Goal: Information Seeking & Learning: Compare options

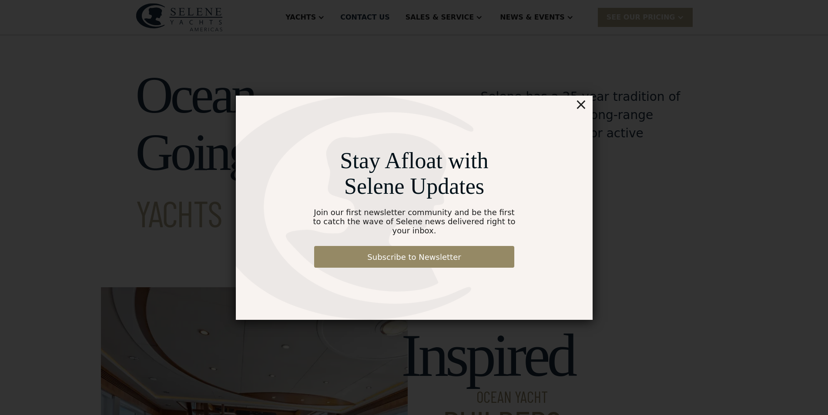
click at [578, 109] on div "×" at bounding box center [580, 104] width 13 height 17
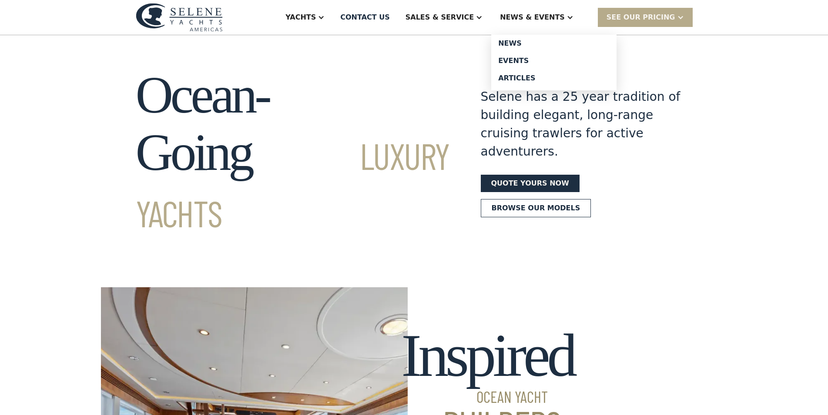
click at [573, 20] on div at bounding box center [569, 17] width 7 height 7
click at [539, 40] on div "News" at bounding box center [553, 43] width 111 height 7
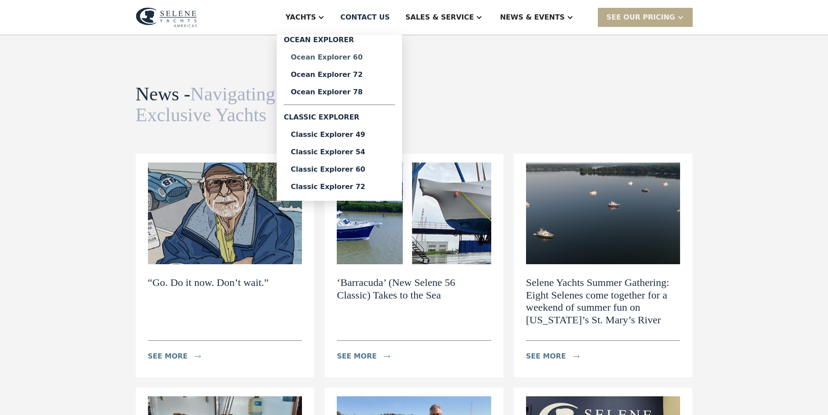
click at [364, 55] on div "Ocean Explorer 60" at bounding box center [339, 57] width 97 height 7
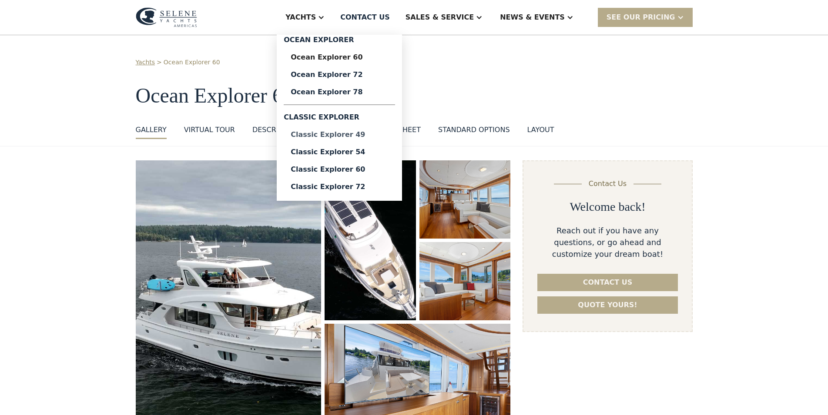
click at [382, 140] on link "Classic Explorer 49" at bounding box center [339, 134] width 111 height 17
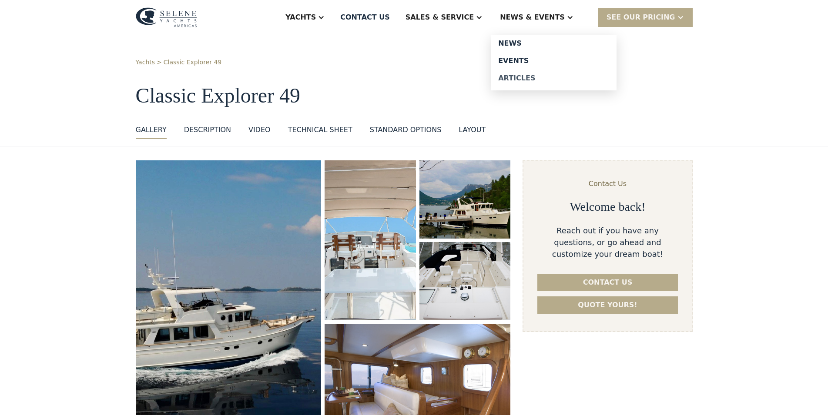
click at [530, 76] on div "Articles" at bounding box center [553, 78] width 111 height 7
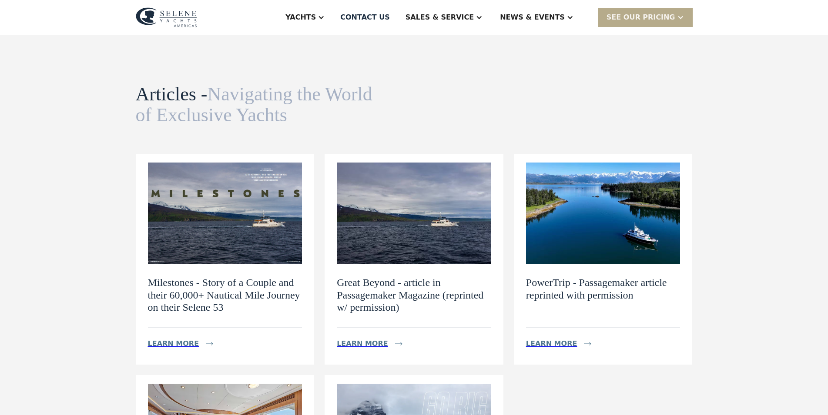
click at [217, 299] on h2 "Milestones - Story of a Couple and their 60,000+ Nautical Mile Journey on their…" at bounding box center [225, 295] width 154 height 37
click at [181, 340] on div "Learn more" at bounding box center [173, 344] width 51 height 10
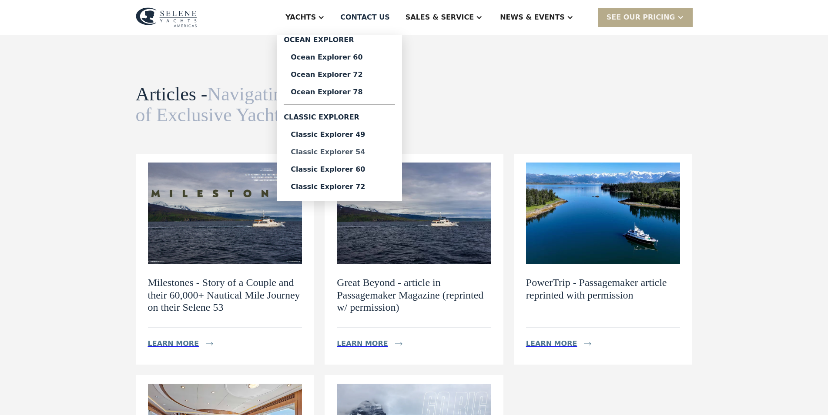
click at [369, 153] on div "Classic Explorer 54" at bounding box center [339, 152] width 97 height 7
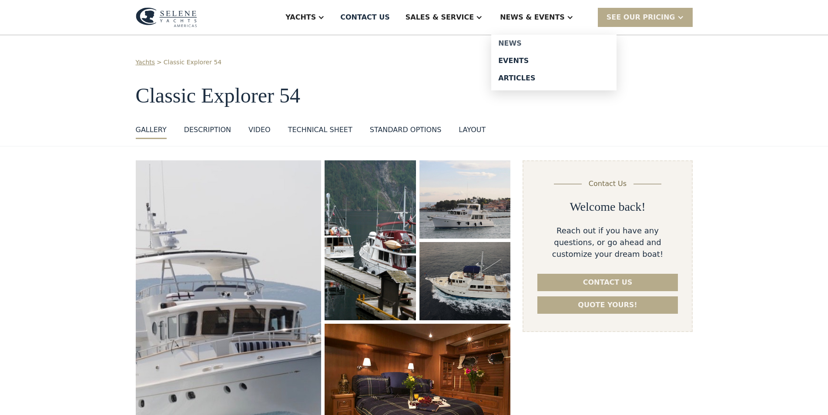
click at [538, 45] on div "News" at bounding box center [553, 43] width 111 height 7
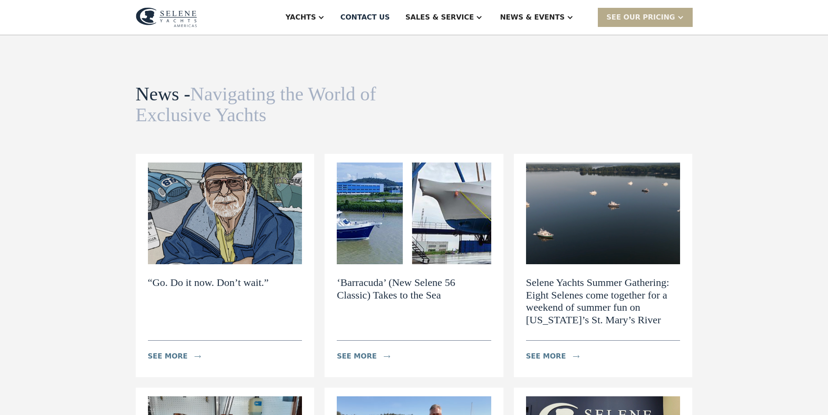
click at [228, 279] on h2 "“Go. Do it now. Don’t wait.”" at bounding box center [208, 283] width 121 height 13
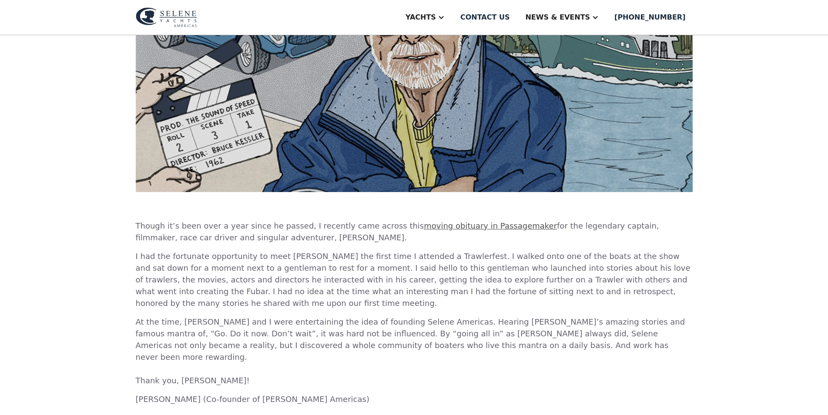
scroll to position [44, 0]
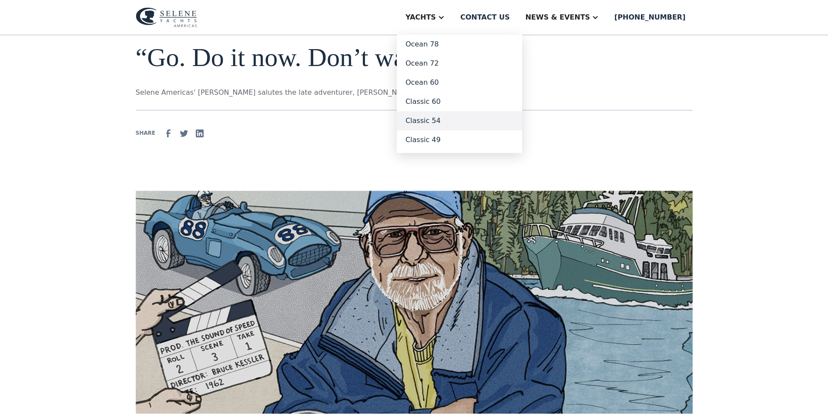
click at [464, 119] on link "Classic 54" at bounding box center [459, 120] width 125 height 19
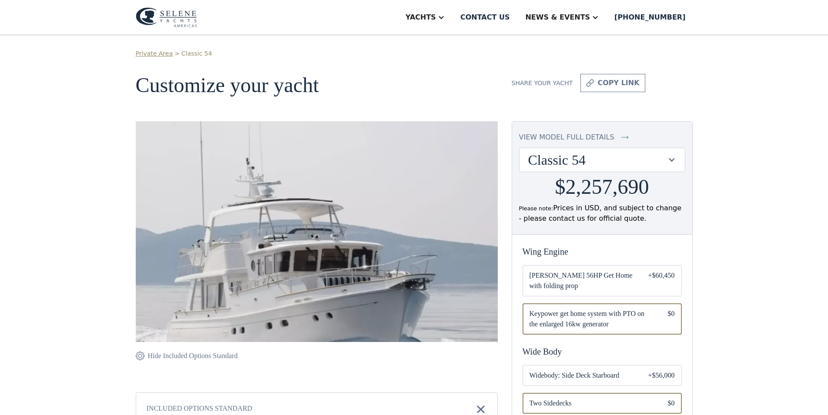
click at [643, 157] on div "Classic 54" at bounding box center [597, 160] width 139 height 17
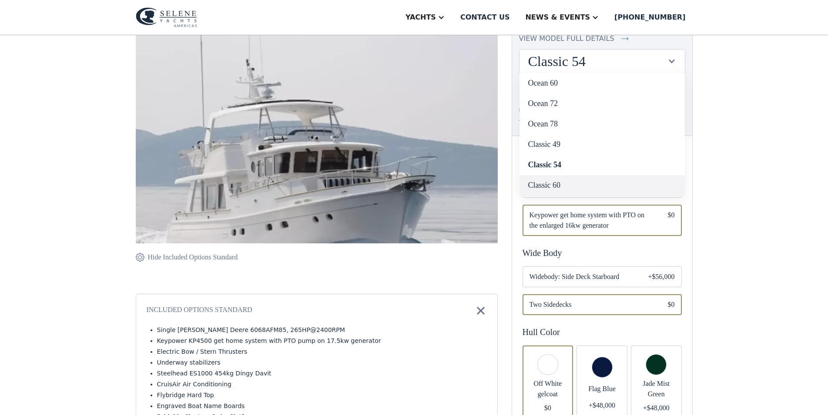
scroll to position [89, 0]
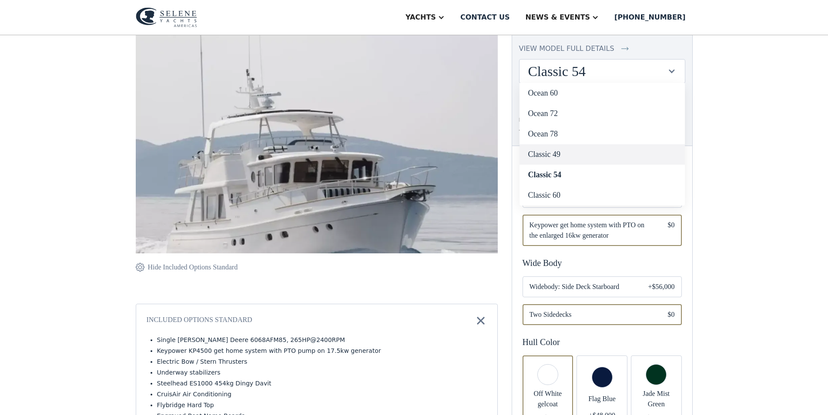
click at [566, 158] on link "Classic 49" at bounding box center [601, 154] width 165 height 20
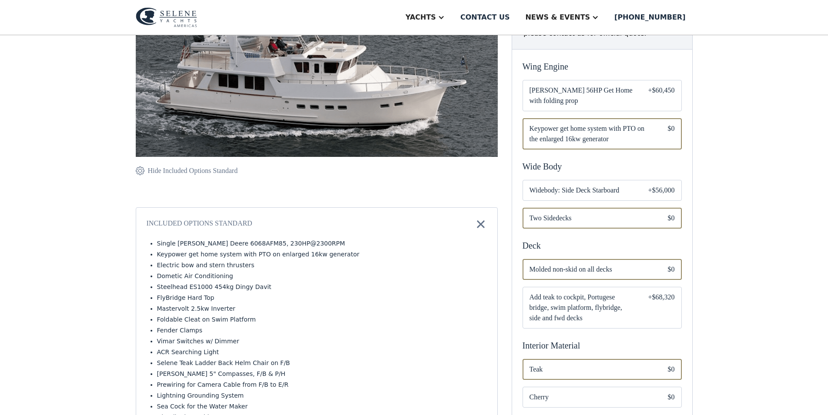
scroll to position [298, 0]
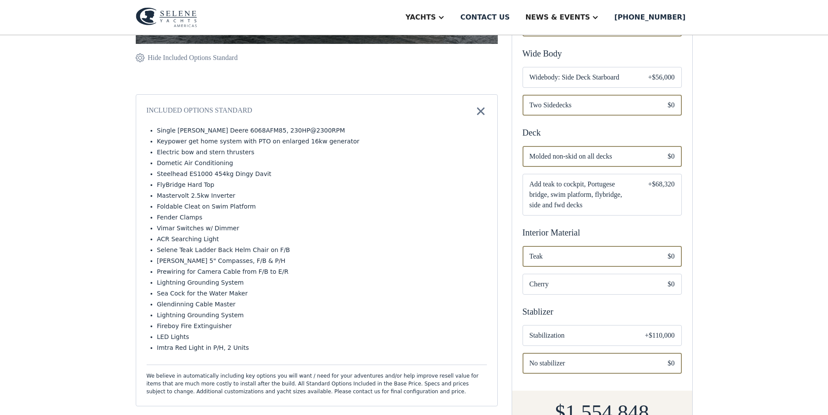
click at [593, 369] on span "No stabilizer" at bounding box center [591, 364] width 124 height 10
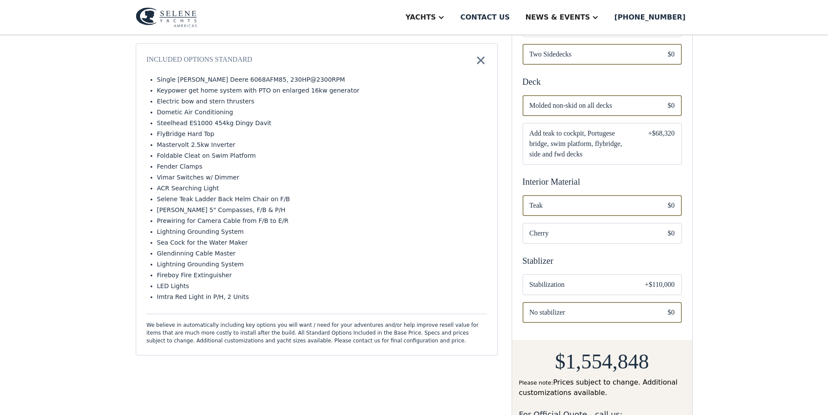
scroll to position [387, 0]
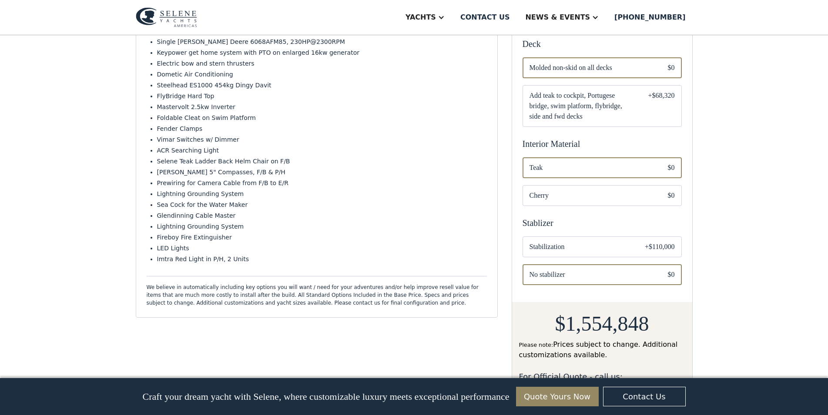
click at [667, 285] on div "Email Form" at bounding box center [602, 275] width 159 height 21
click at [615, 280] on span "No stabilizer" at bounding box center [591, 275] width 124 height 10
click at [614, 252] on span "Stabilization" at bounding box center [580, 247] width 102 height 10
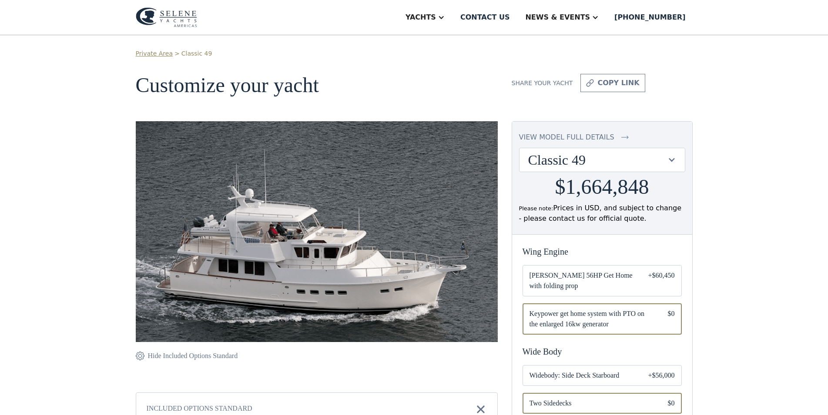
click at [598, 156] on div "Classic 49" at bounding box center [597, 160] width 139 height 17
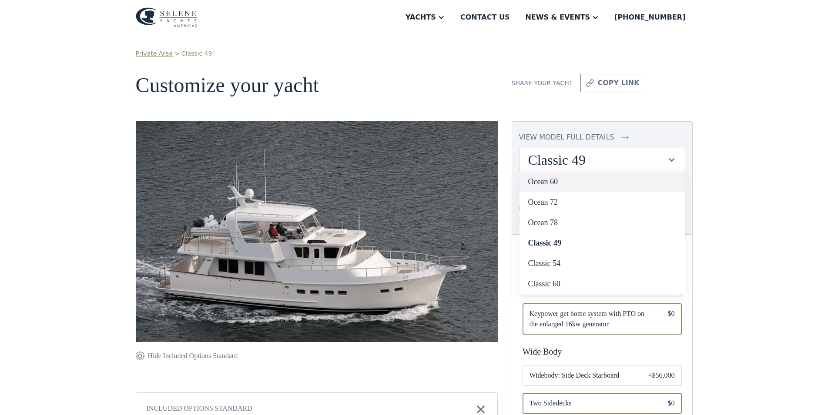
click at [567, 187] on link "Ocean 60" at bounding box center [601, 182] width 165 height 20
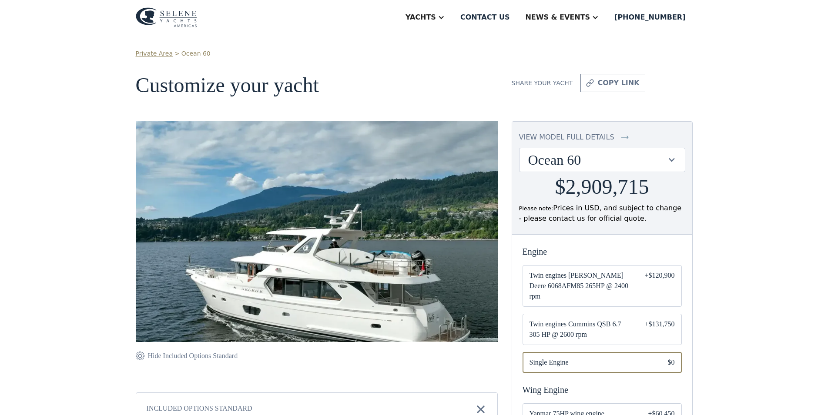
click at [582, 161] on div "Ocean 60" at bounding box center [597, 160] width 139 height 17
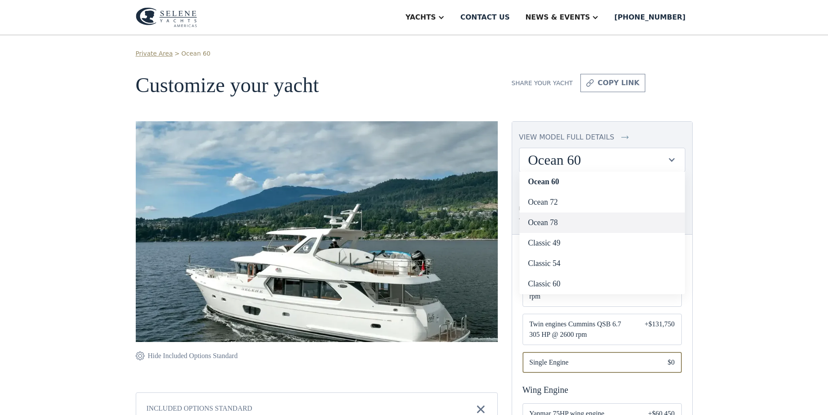
click at [560, 231] on link "Ocean 78" at bounding box center [601, 223] width 165 height 20
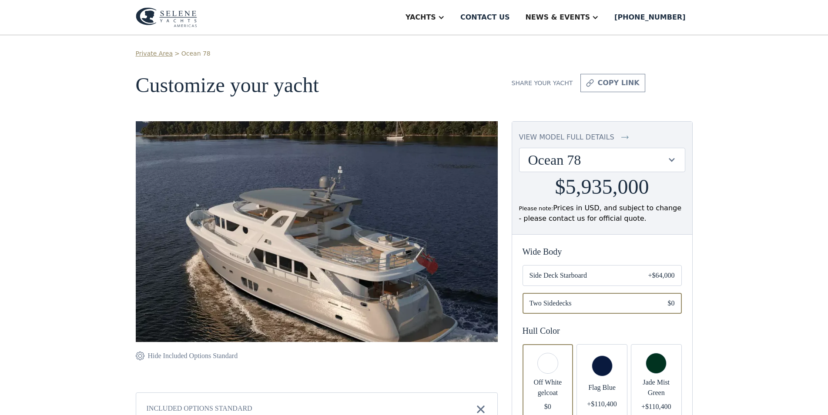
click at [652, 167] on div "Ocean 78" at bounding box center [597, 160] width 139 height 17
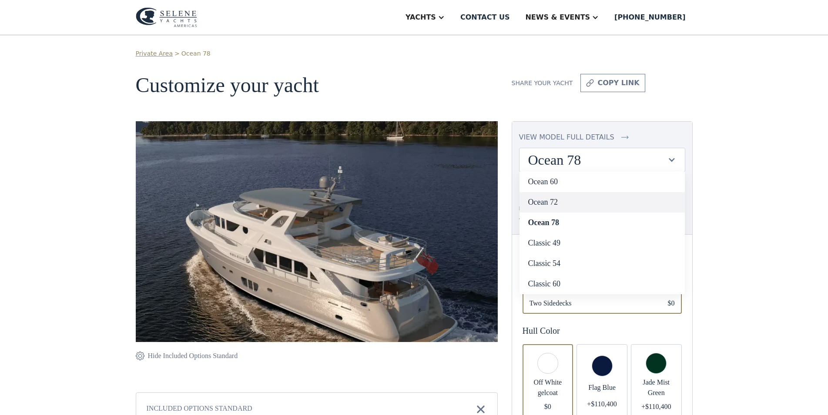
click at [575, 200] on link "Ocean 72" at bounding box center [601, 202] width 165 height 20
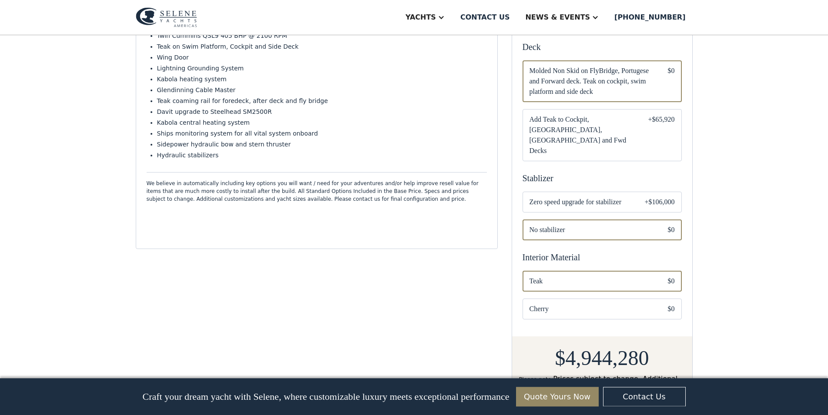
scroll to position [399, 0]
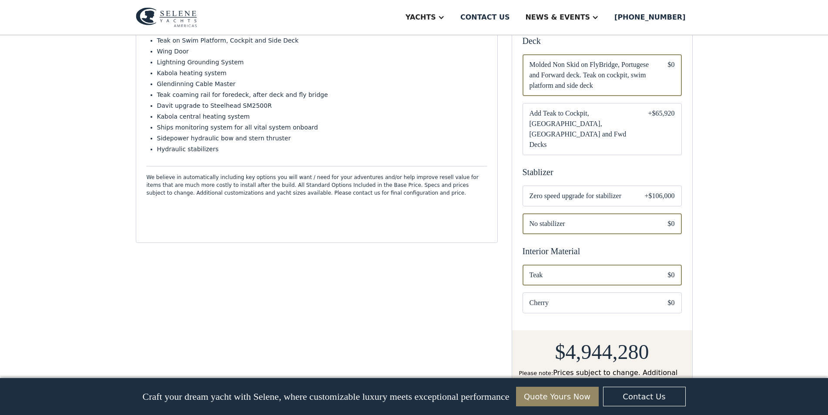
click at [603, 193] on span "Zero speed upgrade for stabilizer" at bounding box center [579, 196] width 101 height 10
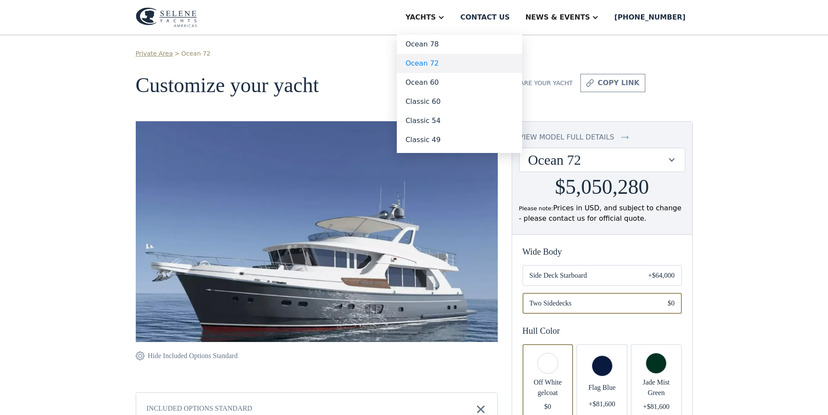
click at [461, 63] on link "Ocean 72" at bounding box center [459, 63] width 125 height 19
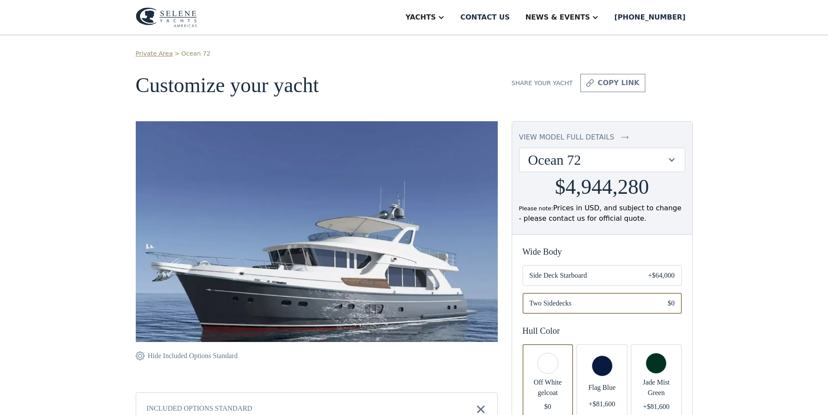
click at [577, 137] on div "view model full details" at bounding box center [566, 137] width 95 height 10
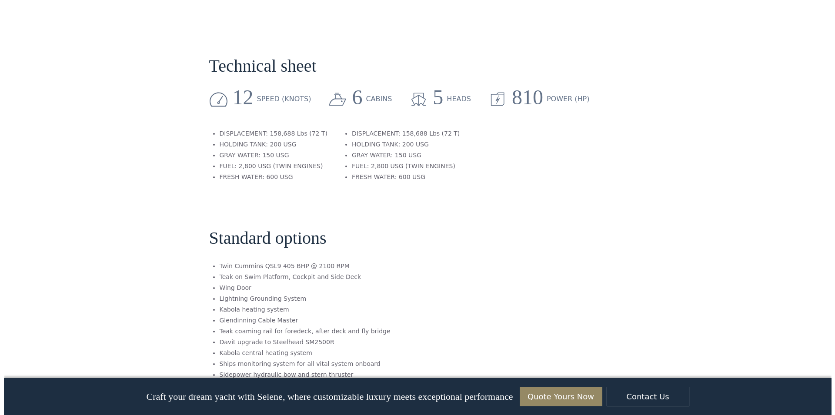
scroll to position [1420, 0]
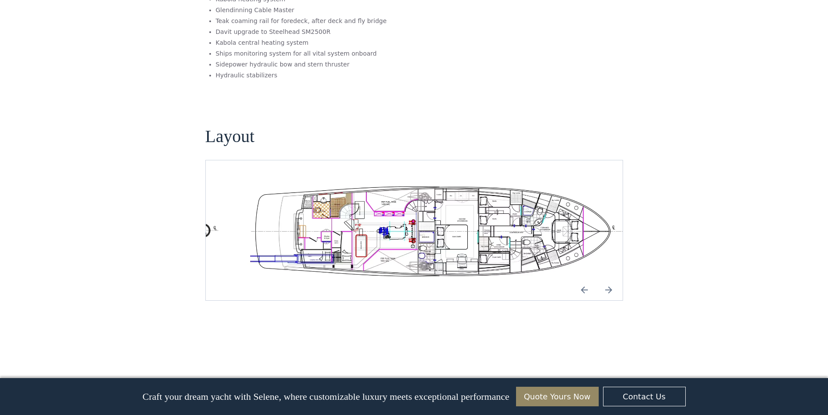
click at [353, 184] on img "open lightbox" at bounding box center [442, 230] width 403 height 98
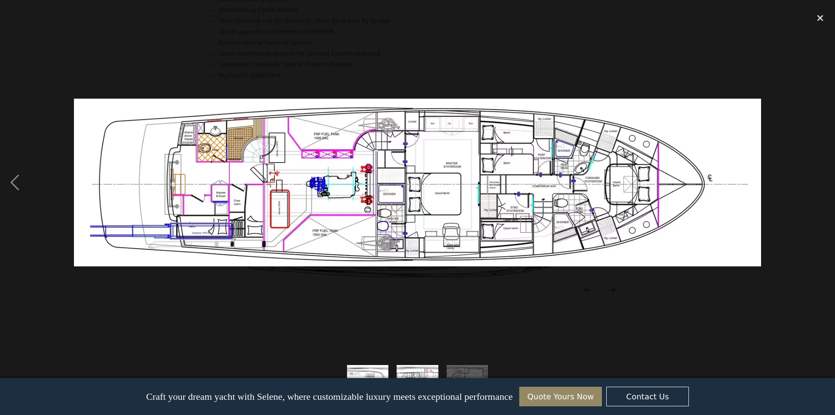
click at [737, 181] on img at bounding box center [417, 183] width 687 height 168
drag, startPoint x: 737, startPoint y: 181, endPoint x: 557, endPoint y: 183, distance: 179.7
click at [558, 184] on img at bounding box center [417, 183] width 687 height 168
drag, startPoint x: 566, startPoint y: 180, endPoint x: 413, endPoint y: 188, distance: 153.8
click at [560, 180] on img at bounding box center [417, 183] width 687 height 168
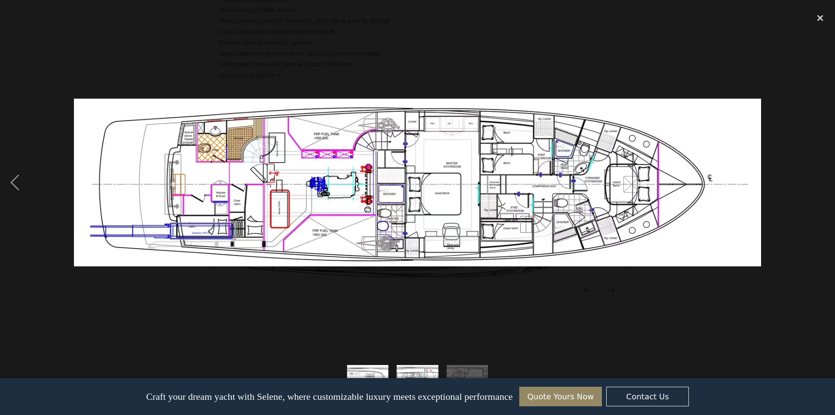
drag, startPoint x: 255, startPoint y: 191, endPoint x: 203, endPoint y: 188, distance: 51.4
click at [253, 191] on img at bounding box center [417, 183] width 687 height 168
click at [18, 180] on div "previous image" at bounding box center [15, 182] width 30 height 349
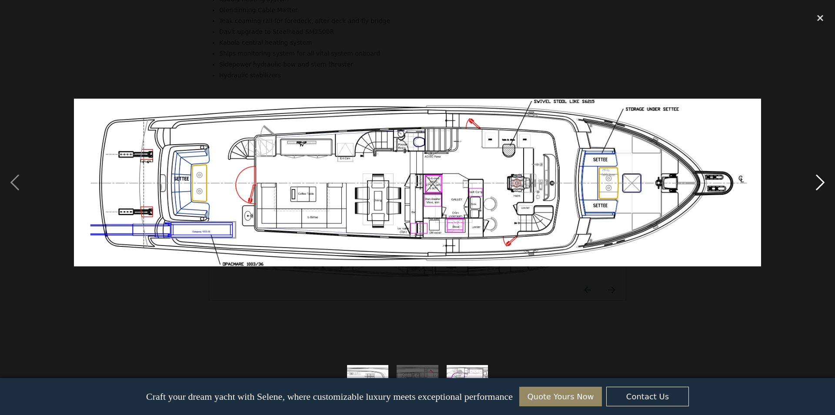
click at [818, 181] on div "next image" at bounding box center [821, 182] width 30 height 349
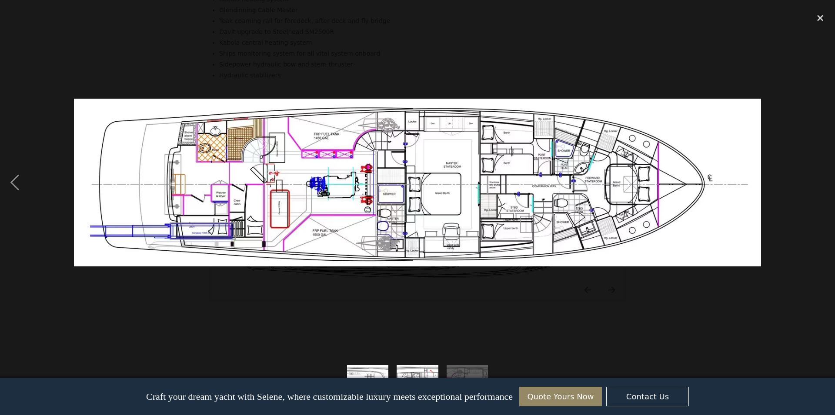
click at [818, 181] on div "next image" at bounding box center [821, 182] width 30 height 349
click at [50, 188] on div at bounding box center [417, 182] width 835 height 349
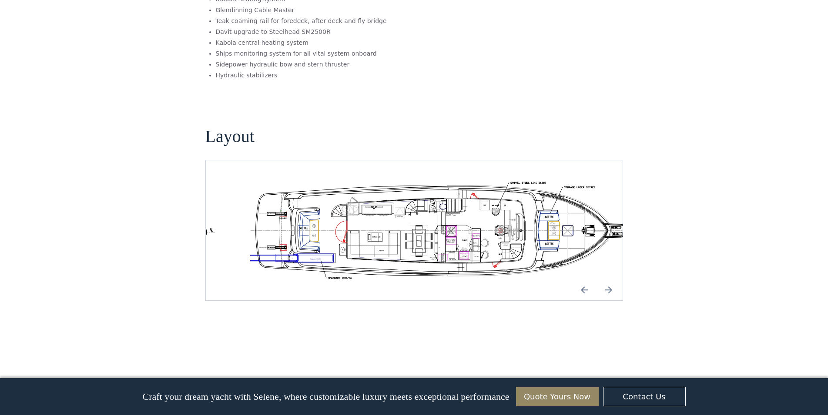
click at [250, 194] on img "open lightbox" at bounding box center [442, 230] width 403 height 98
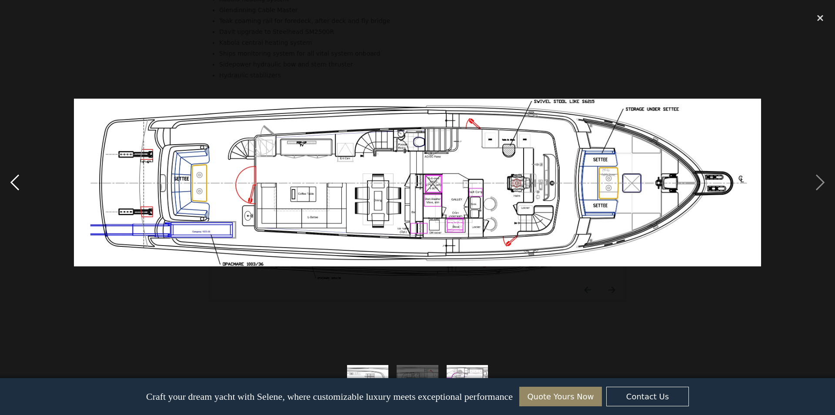
click at [18, 185] on div "previous image" at bounding box center [15, 182] width 30 height 349
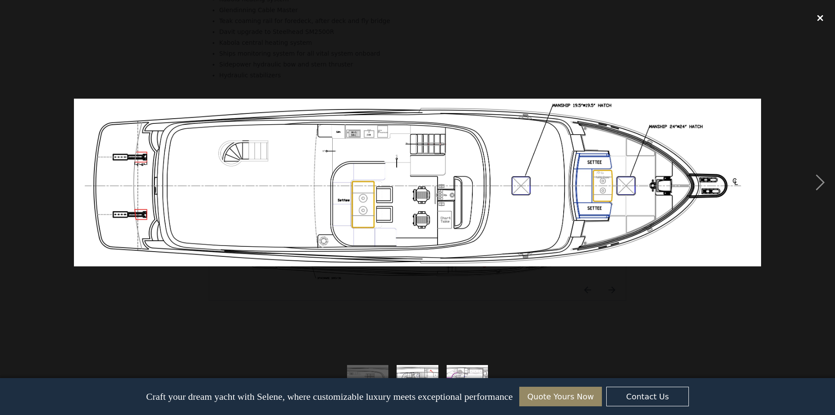
click at [824, 19] on div "close lightbox" at bounding box center [821, 17] width 30 height 19
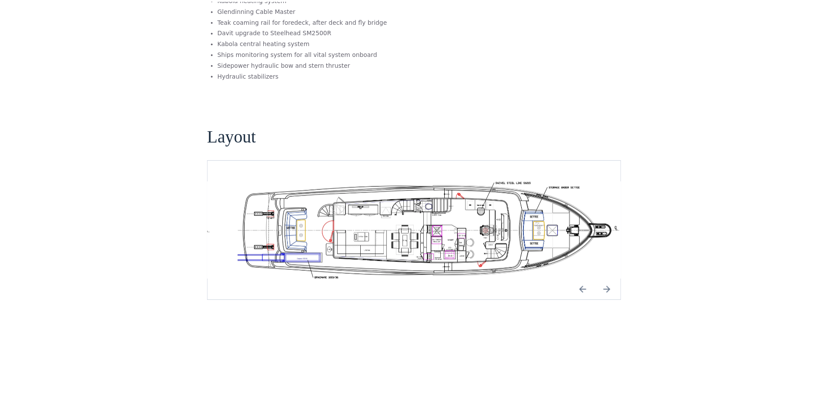
scroll to position [0, 0]
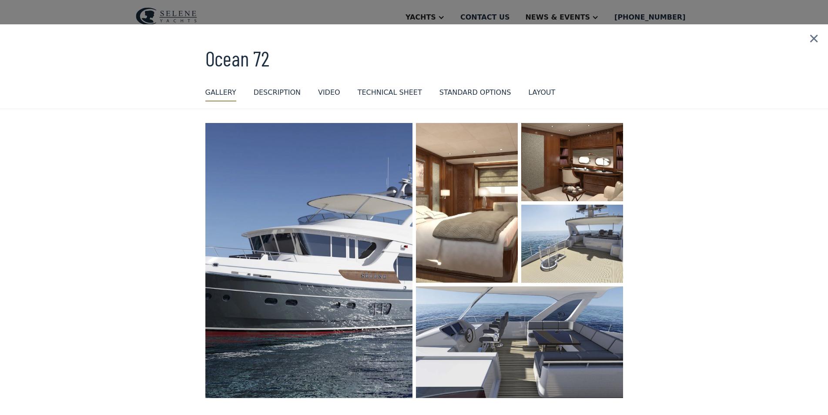
click at [816, 41] on img at bounding box center [814, 38] width 28 height 29
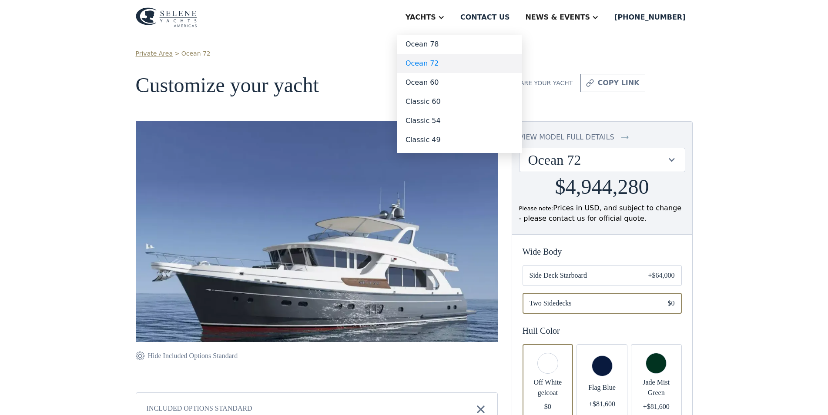
click at [465, 67] on link "Ocean 72" at bounding box center [459, 63] width 125 height 19
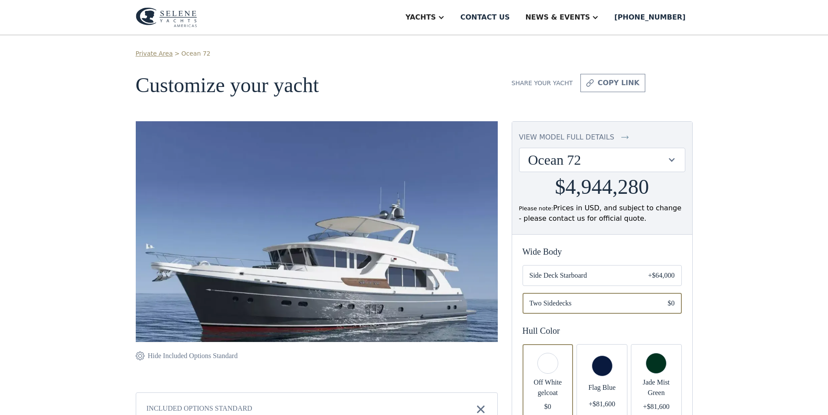
click at [580, 136] on div "view model full details" at bounding box center [566, 137] width 95 height 10
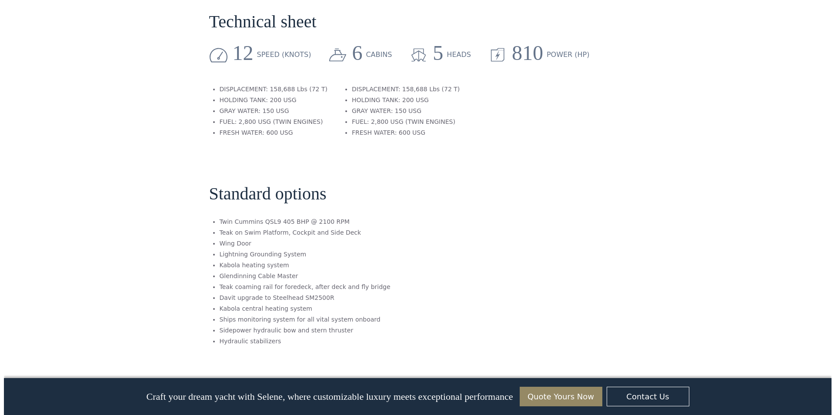
scroll to position [1454, 0]
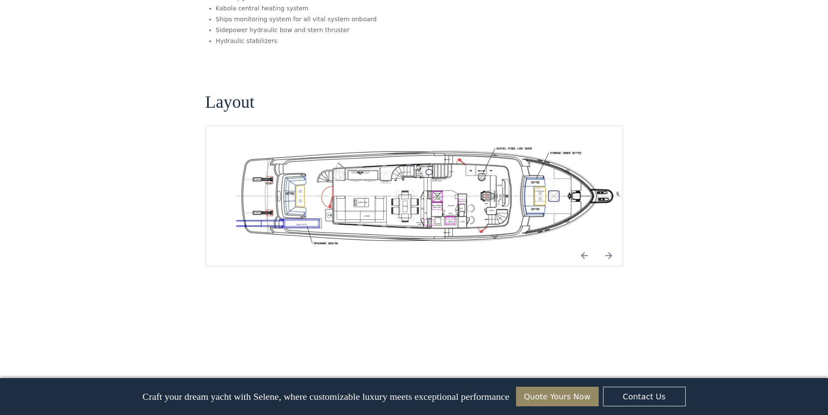
click at [384, 185] on img "open lightbox" at bounding box center [428, 196] width 403 height 98
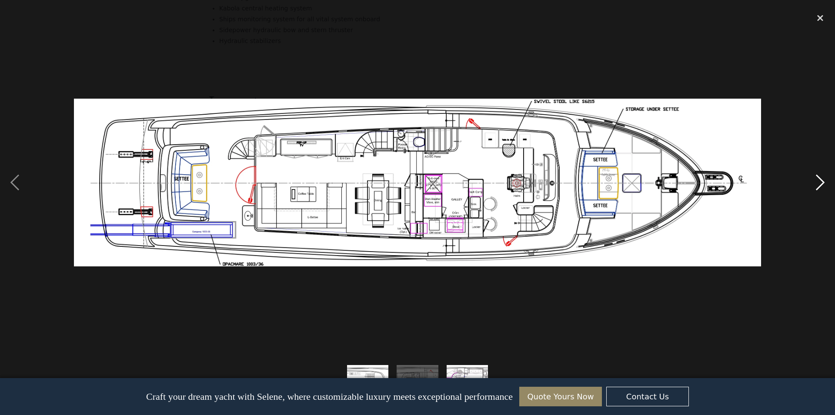
click at [823, 186] on div "next image" at bounding box center [821, 182] width 30 height 349
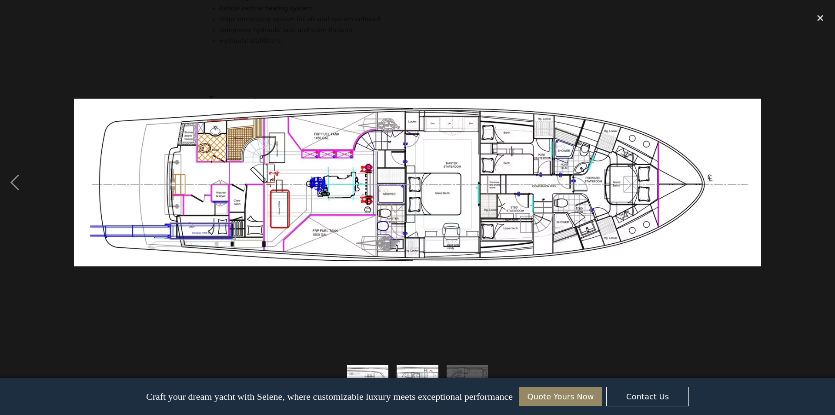
click at [823, 186] on div "next image" at bounding box center [821, 182] width 30 height 349
click at [820, 15] on div "close lightbox" at bounding box center [821, 17] width 30 height 19
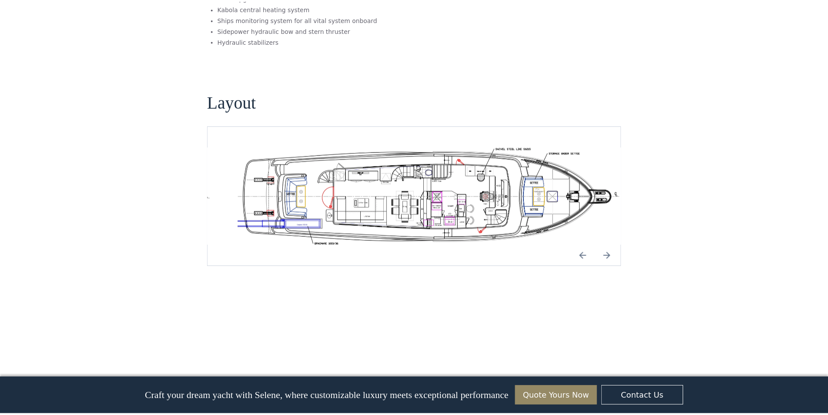
scroll to position [0, 0]
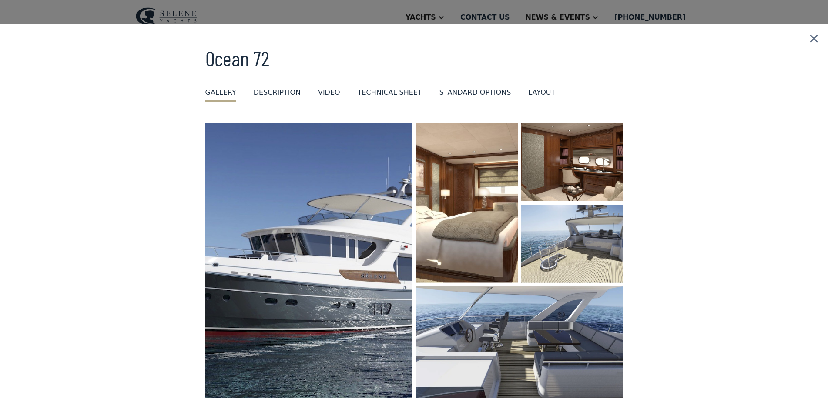
click at [816, 41] on img at bounding box center [814, 38] width 28 height 29
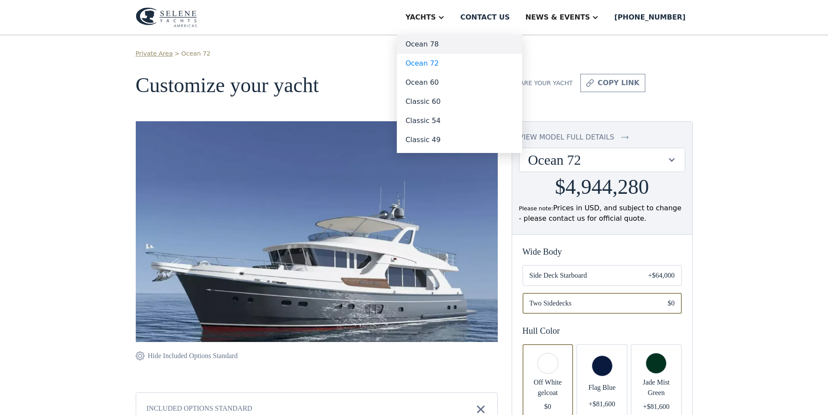
click at [464, 44] on link "Ocean 78" at bounding box center [459, 44] width 125 height 19
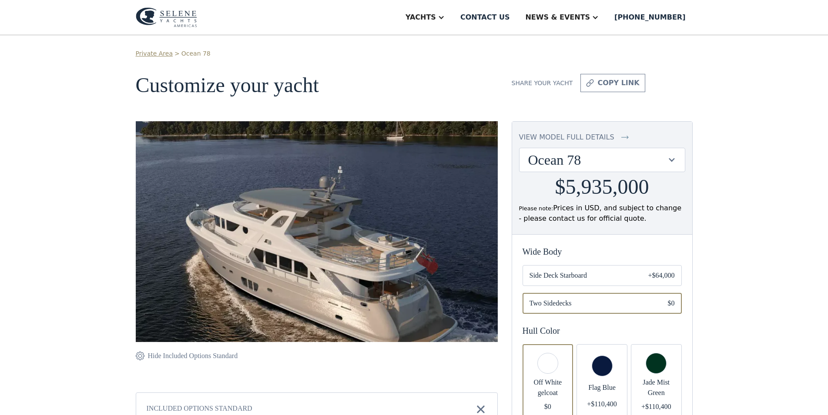
click at [576, 137] on div "view model full details" at bounding box center [566, 137] width 95 height 10
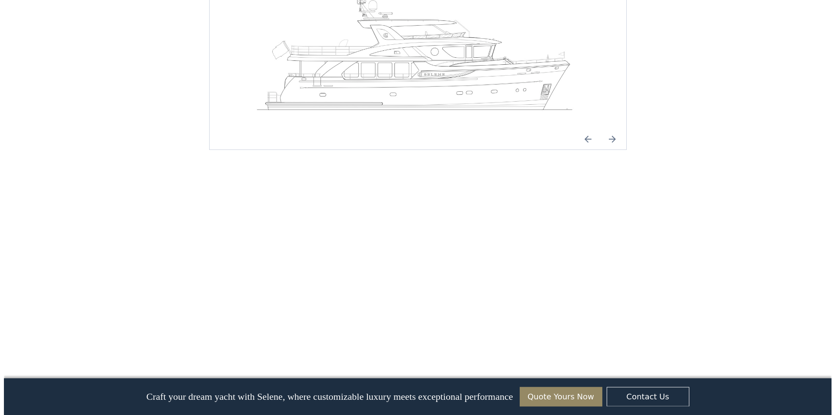
scroll to position [1232, 0]
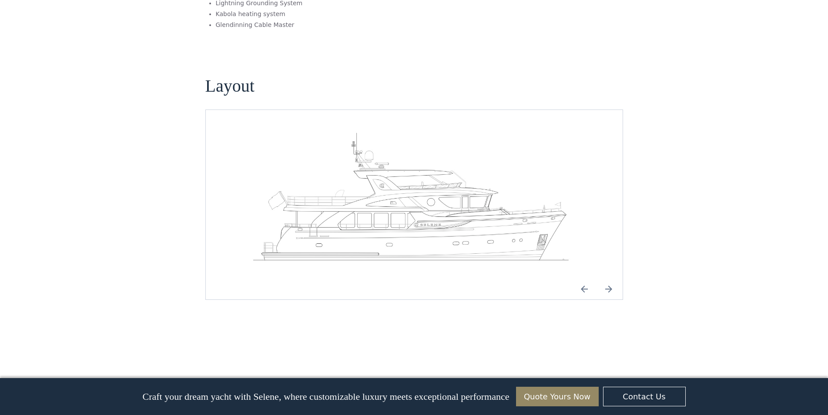
click at [384, 180] on img "open lightbox" at bounding box center [414, 200] width 403 height 139
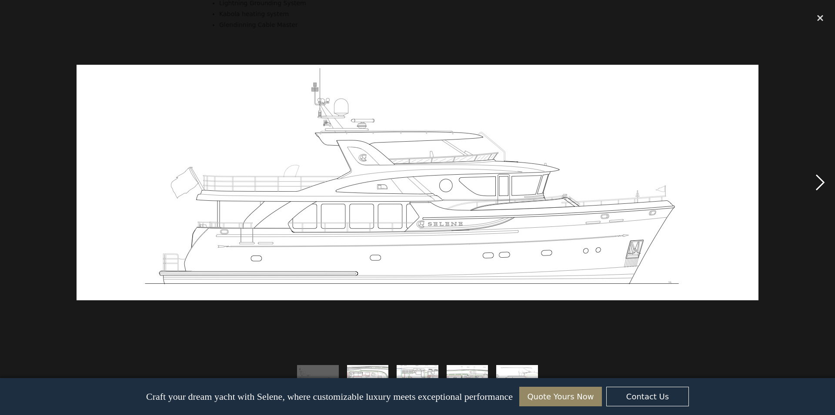
click at [818, 182] on div "next image" at bounding box center [821, 182] width 30 height 349
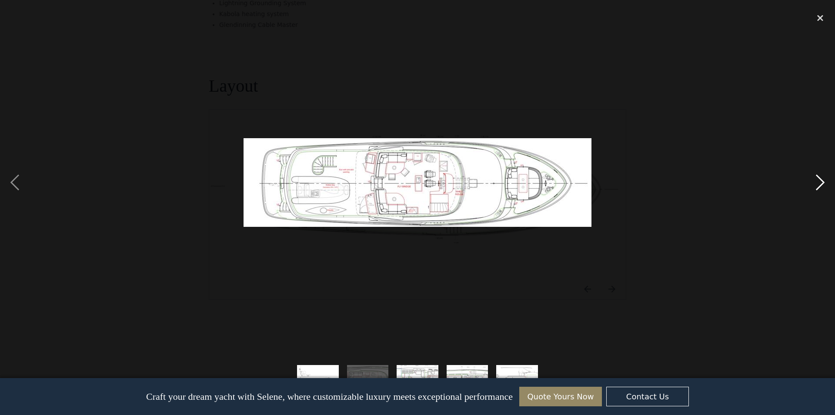
click at [818, 182] on div "next image" at bounding box center [821, 182] width 30 height 349
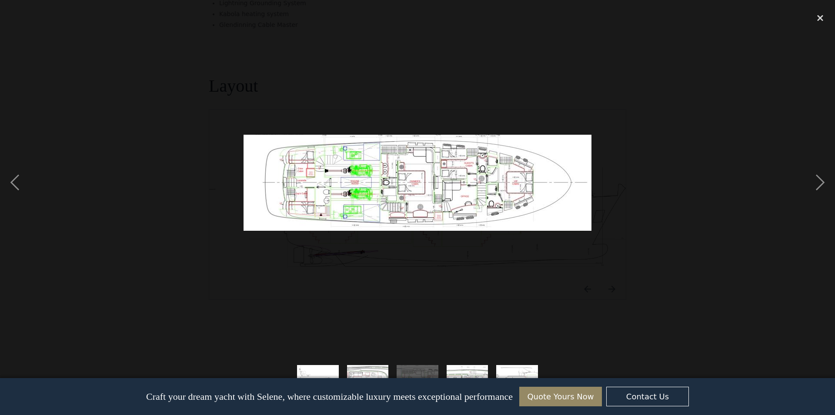
click at [544, 183] on img at bounding box center [418, 183] width 348 height 96
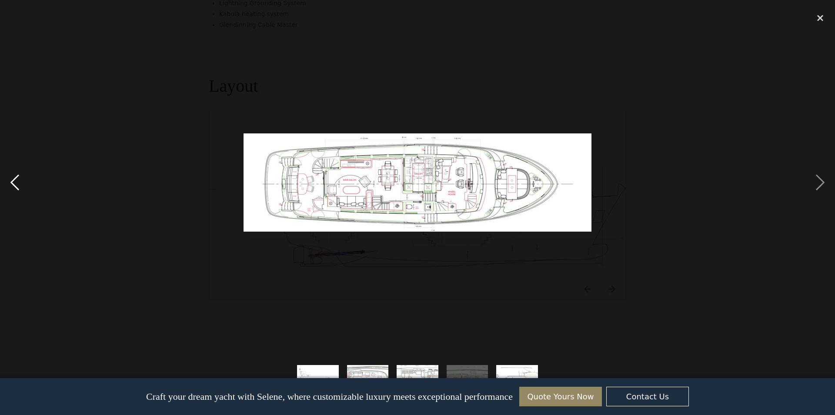
click at [22, 181] on div "previous image" at bounding box center [15, 182] width 30 height 349
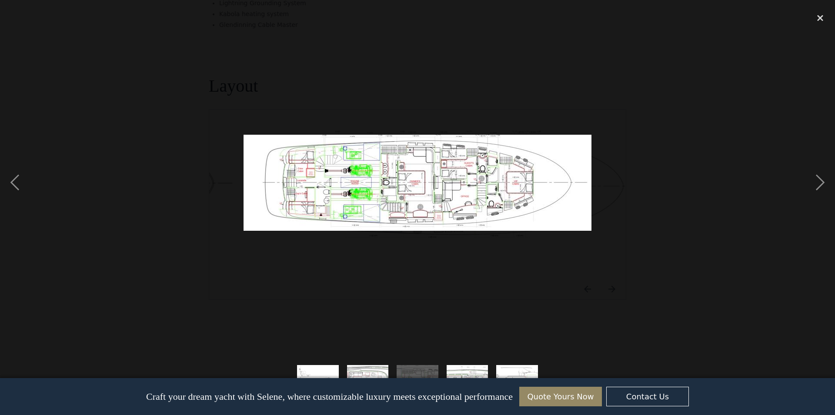
click at [479, 218] on img at bounding box center [418, 183] width 348 height 96
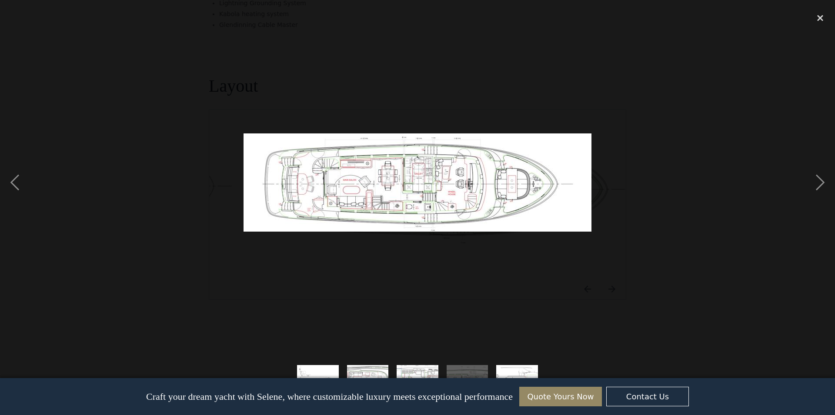
click at [479, 217] on img at bounding box center [418, 183] width 348 height 98
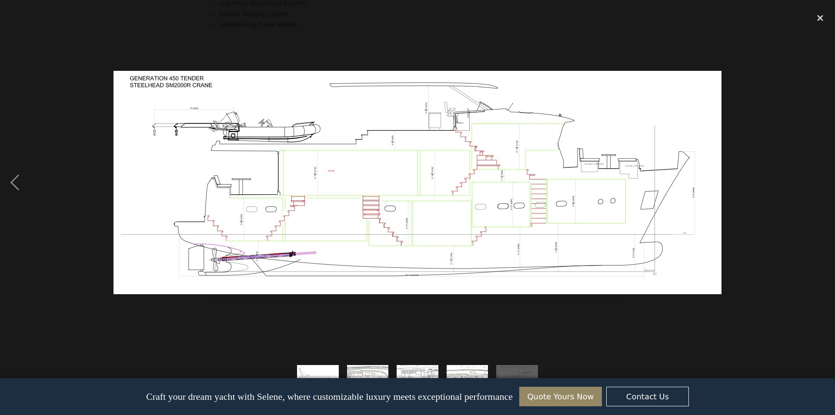
click at [478, 216] on img at bounding box center [418, 183] width 608 height 224
click at [10, 184] on div "previous image" at bounding box center [15, 182] width 30 height 349
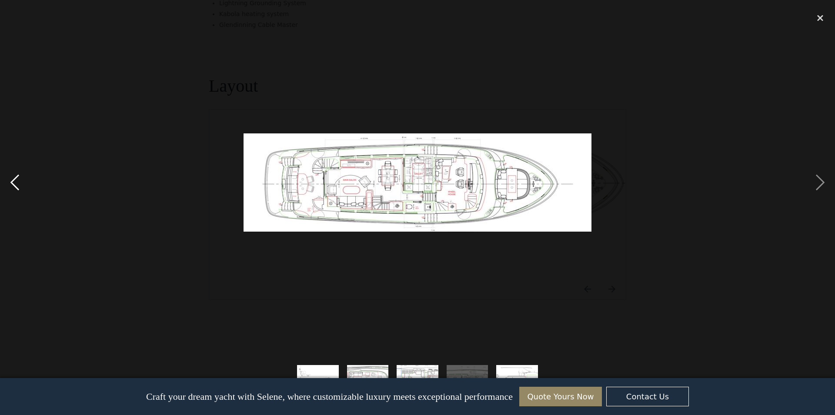
click at [10, 184] on div "previous image" at bounding box center [15, 182] width 30 height 349
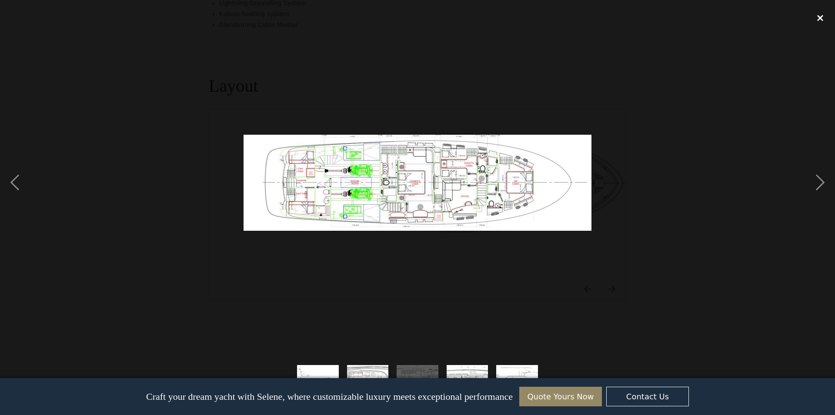
click at [823, 18] on div "close lightbox" at bounding box center [821, 17] width 30 height 19
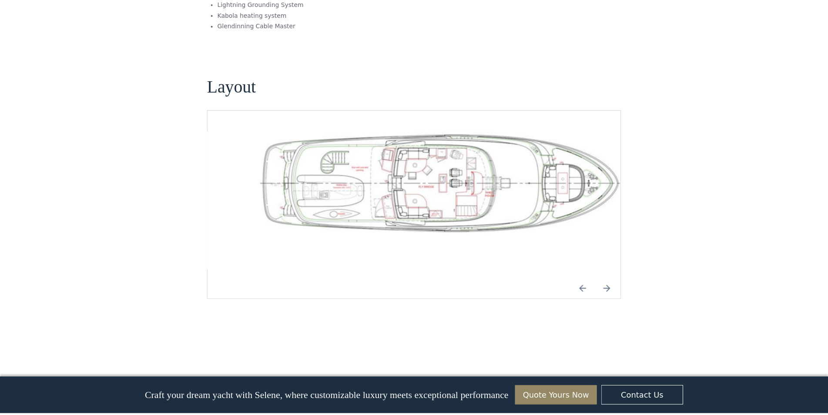
scroll to position [0, 0]
